Goal: Find specific page/section: Find specific page/section

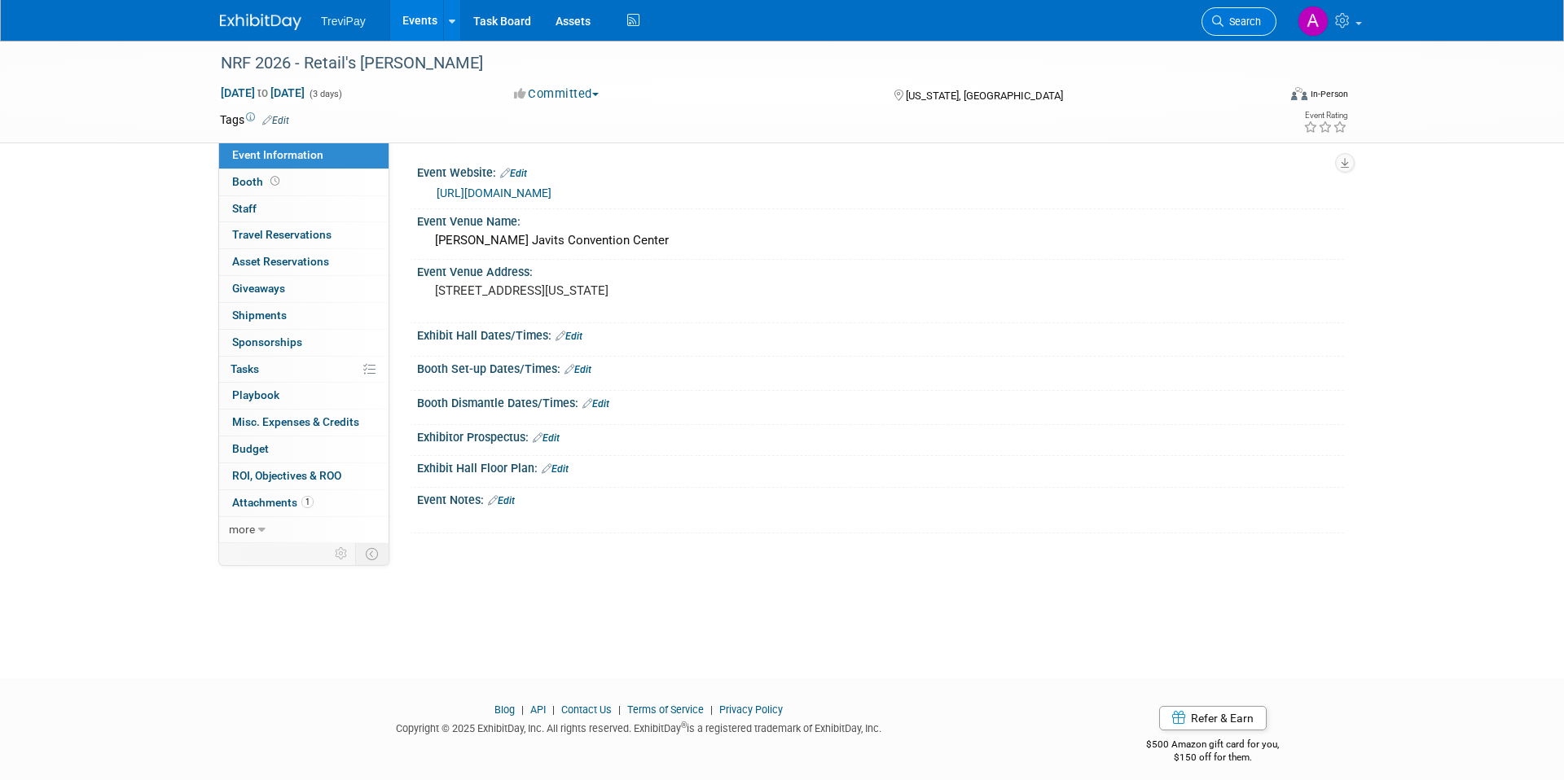
click at [1248, 11] on link "Search" at bounding box center [1239, 21] width 75 height 29
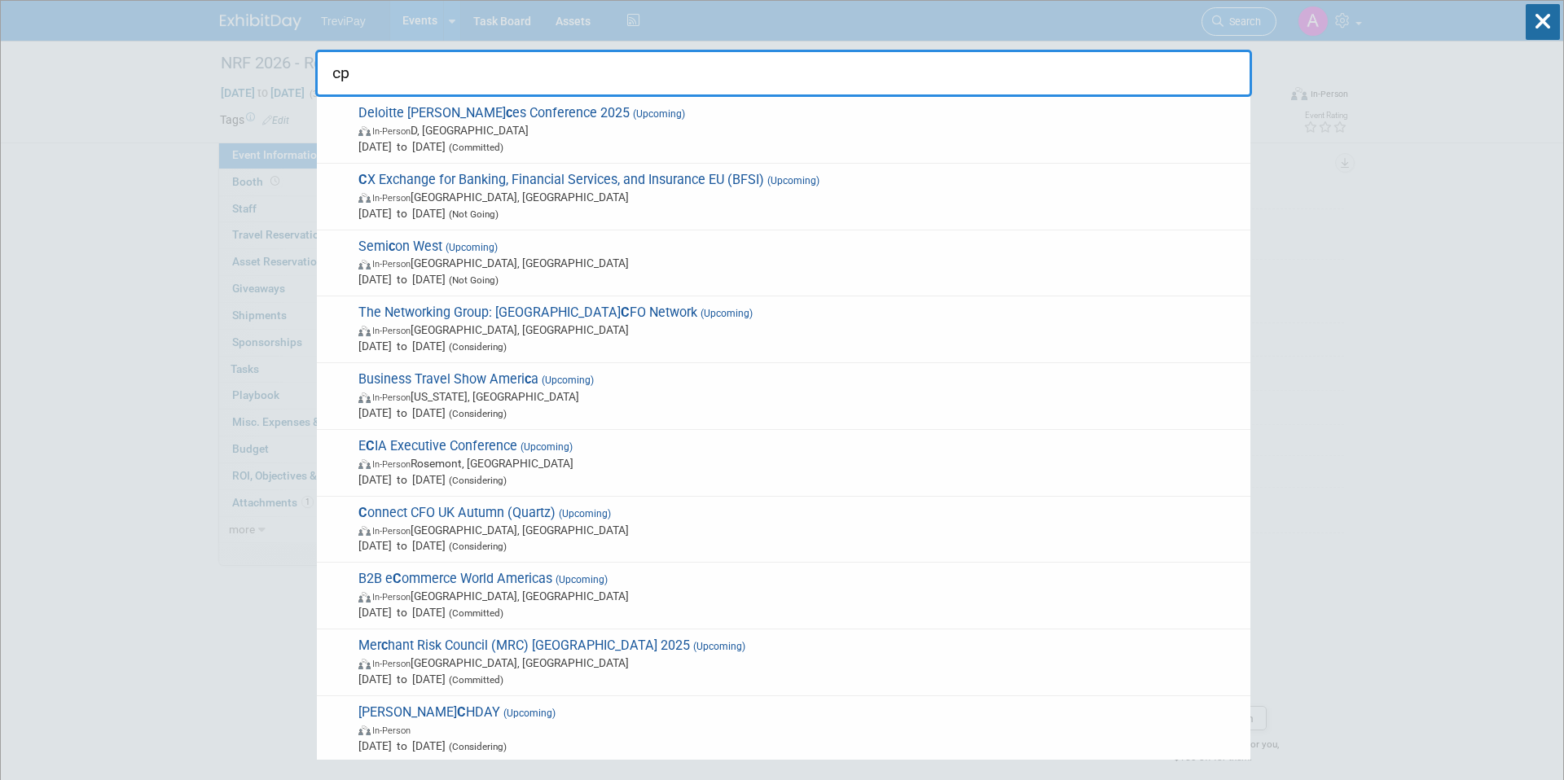
type input "cpi"
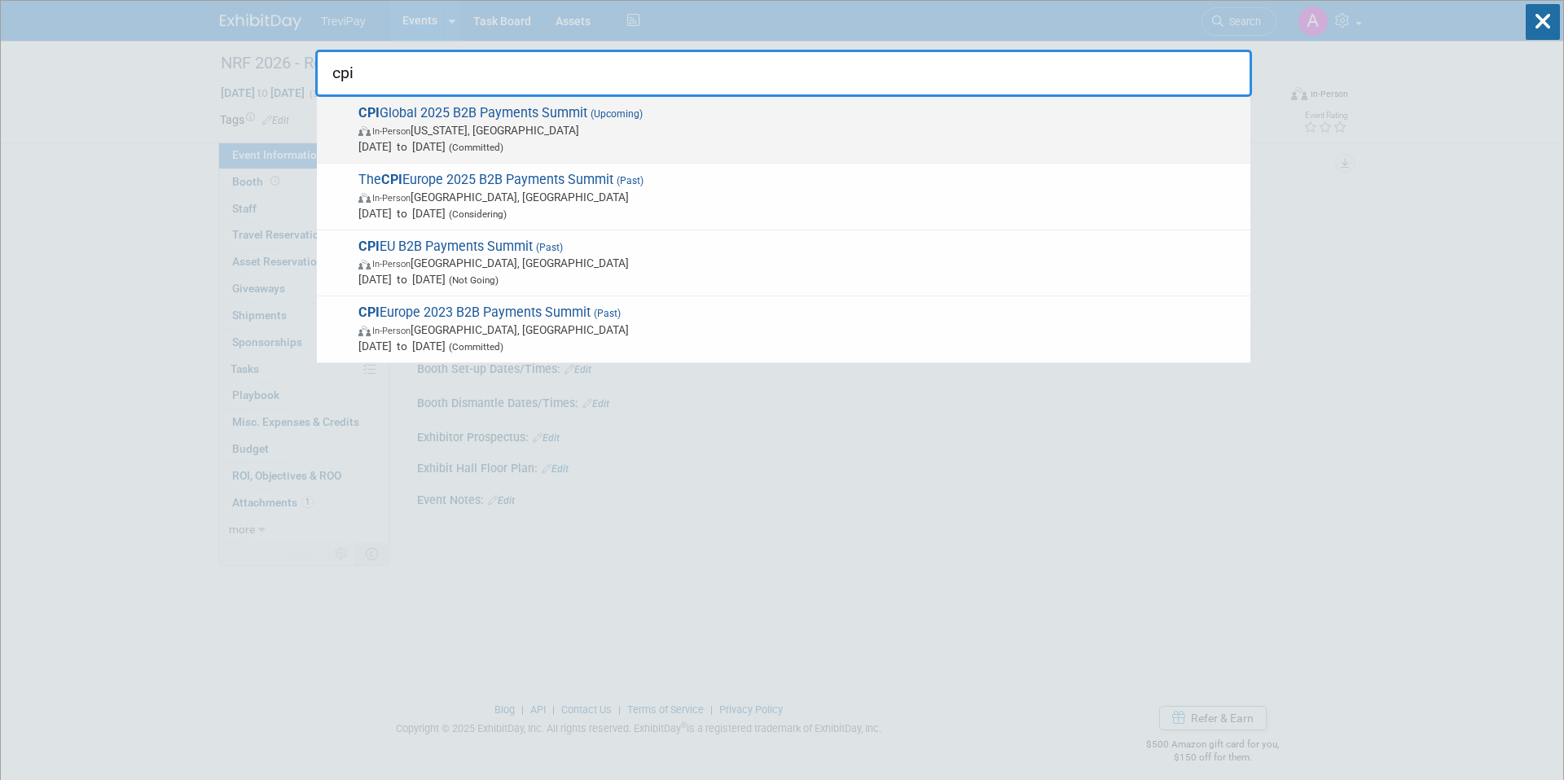
click at [963, 132] on span "In-Person [US_STATE], [GEOGRAPHIC_DATA]" at bounding box center [800, 130] width 884 height 16
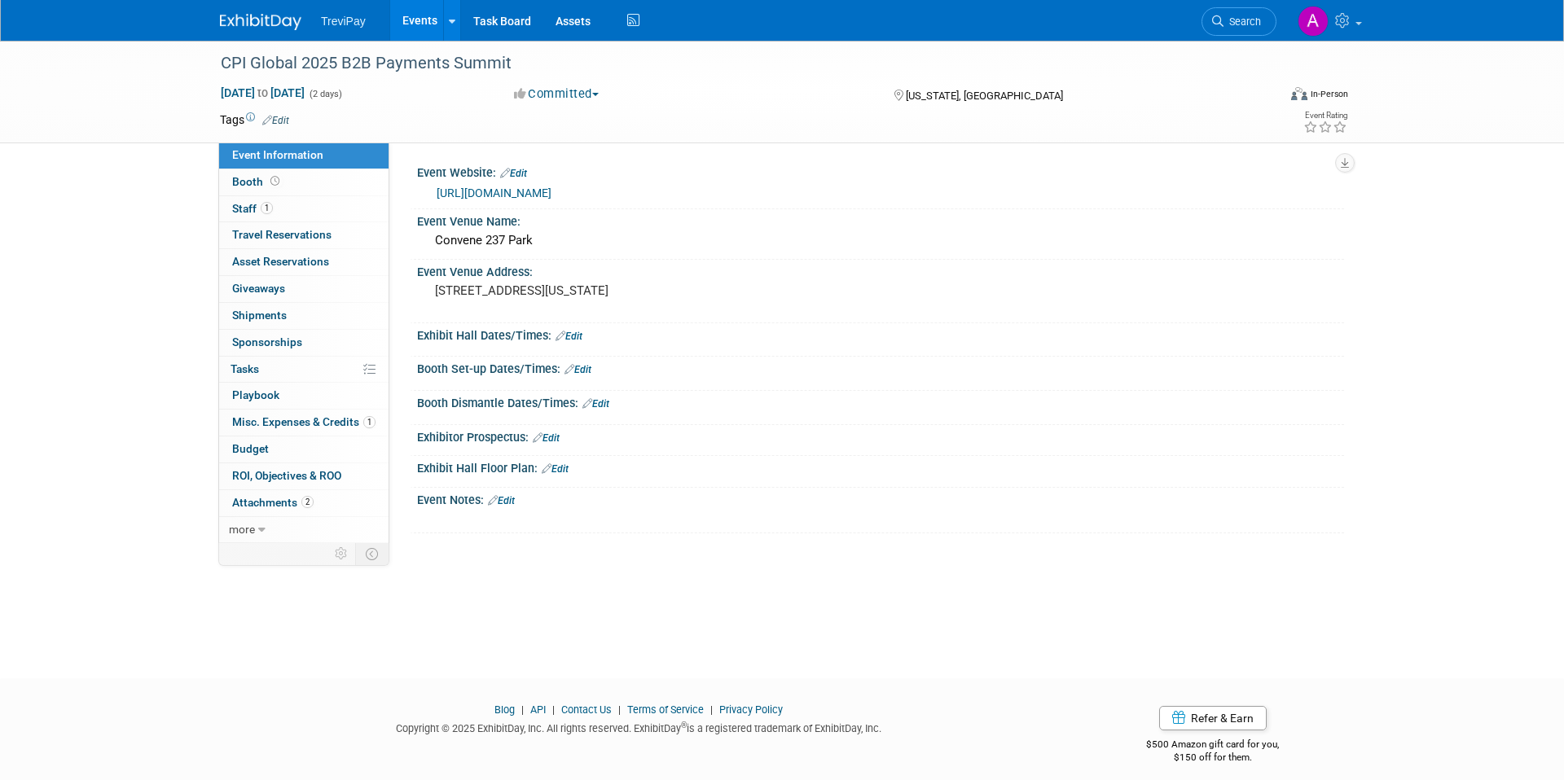
click at [329, 195] on div "Booth Booth" at bounding box center [303, 182] width 169 height 27
click at [339, 184] on link "Booth" at bounding box center [303, 182] width 169 height 26
